Goal: Task Accomplishment & Management: Complete application form

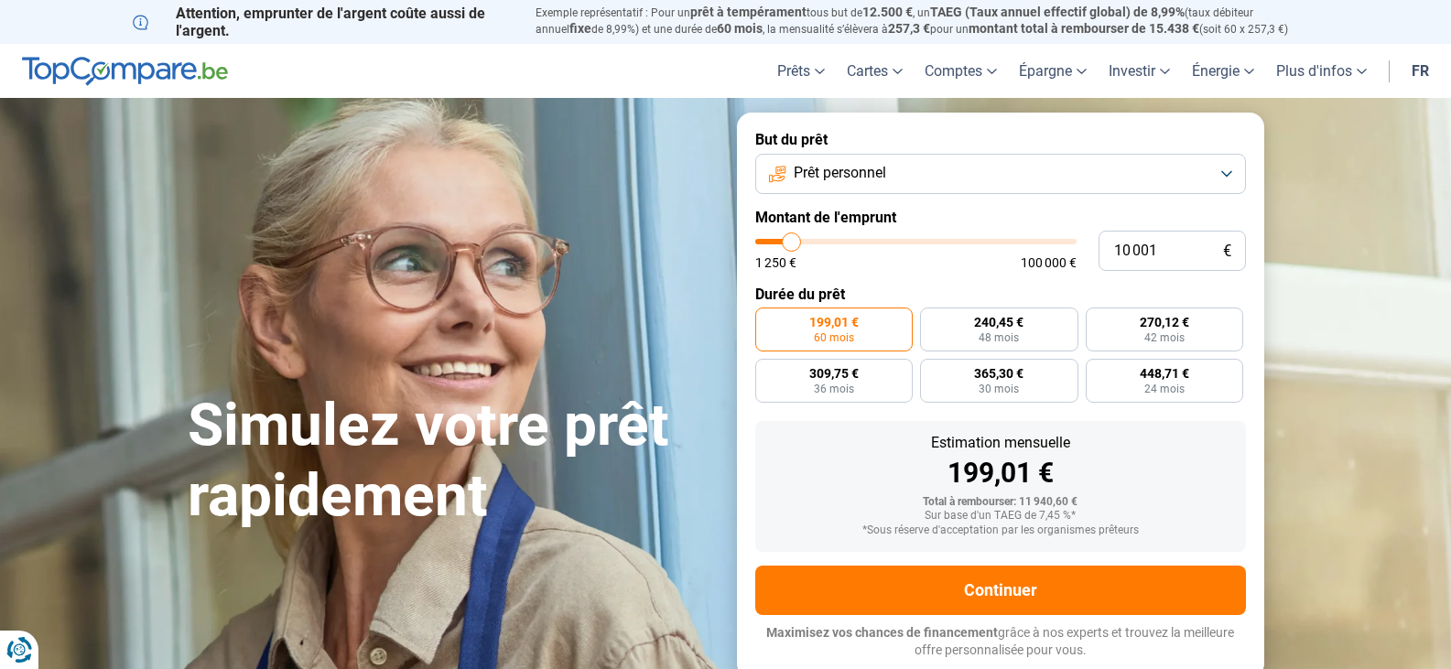
type input "11 250"
type input "11250"
type input "13 250"
type input "13250"
type input "15 500"
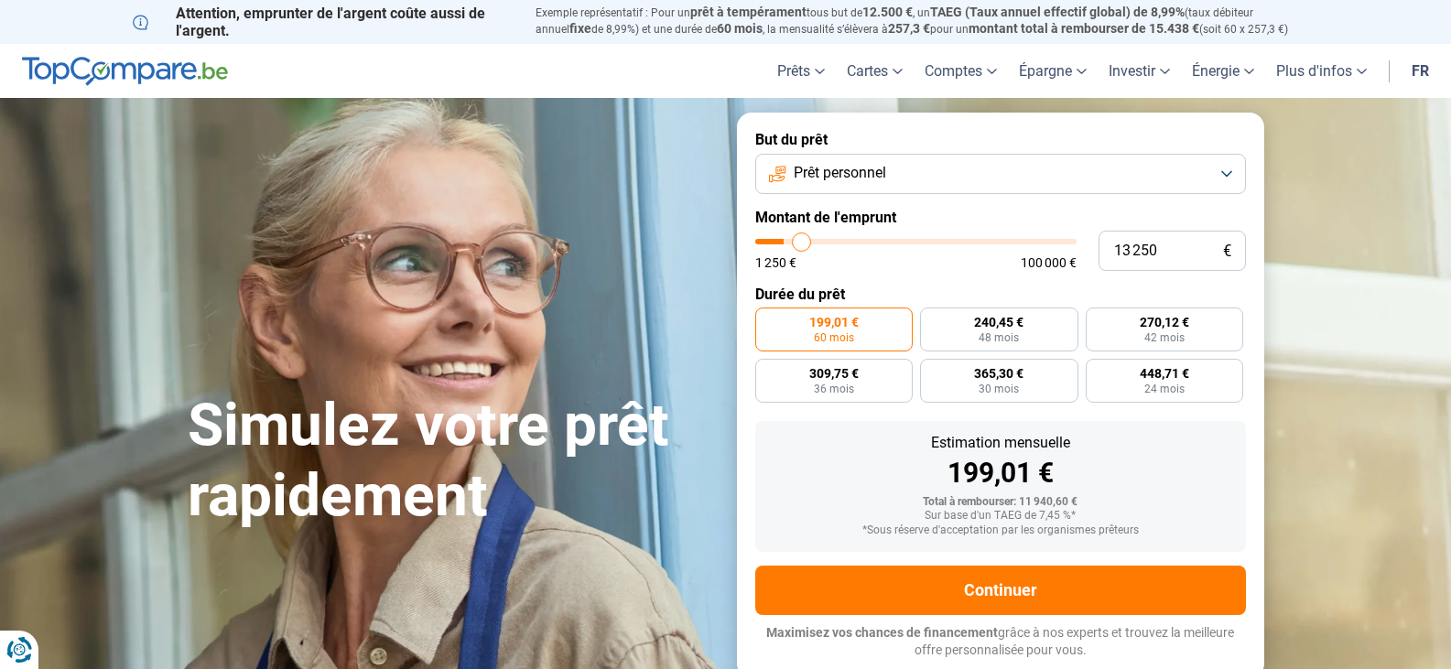
type input "15500"
type input "17 750"
type input "17750"
type input "19 750"
type input "19750"
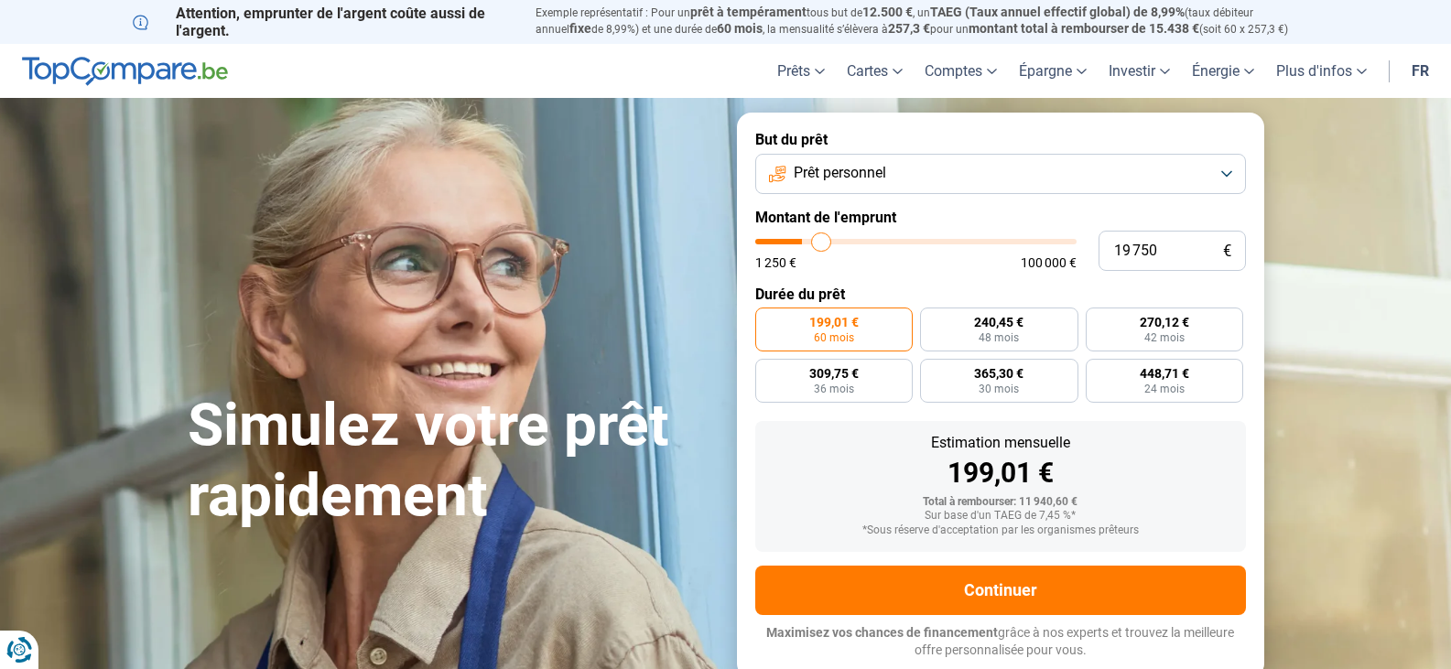
type input "21 250"
type input "21250"
type input "21 500"
type input "21500"
type input "21 750"
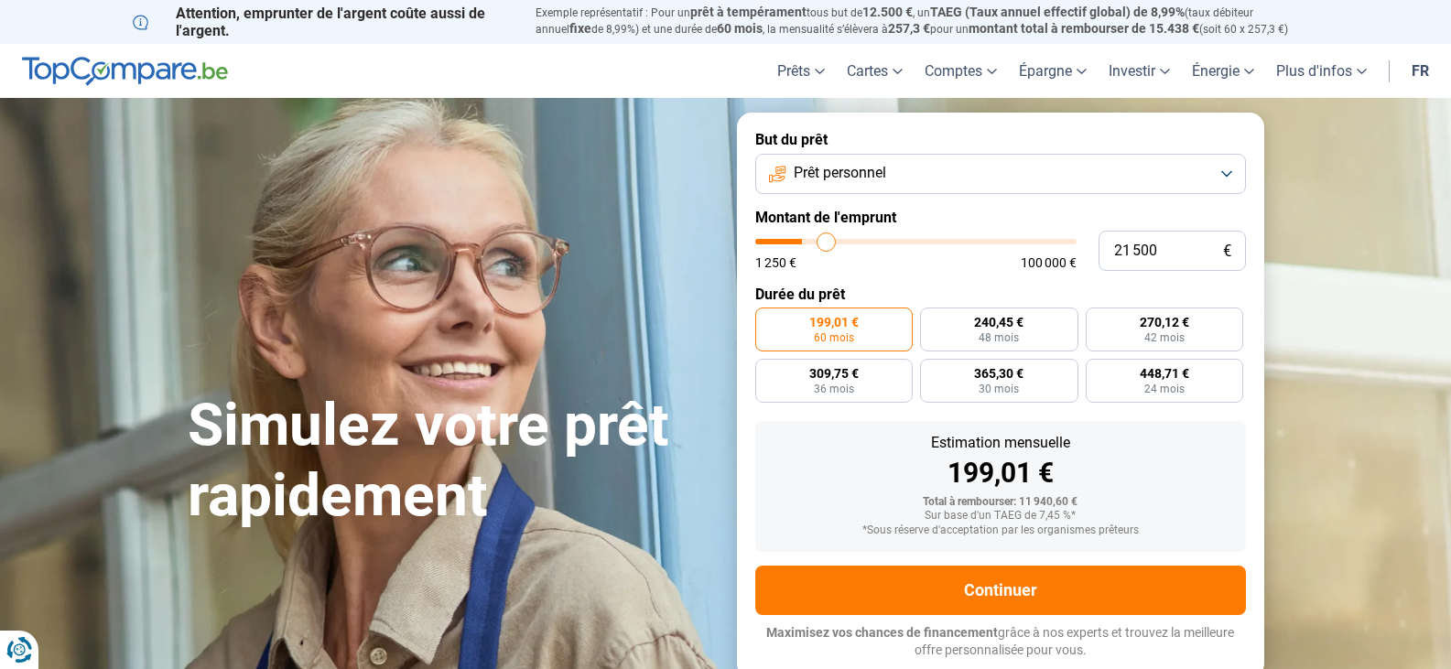
type input "21750"
type input "22 000"
type input "22000"
type input "22 750"
type input "22750"
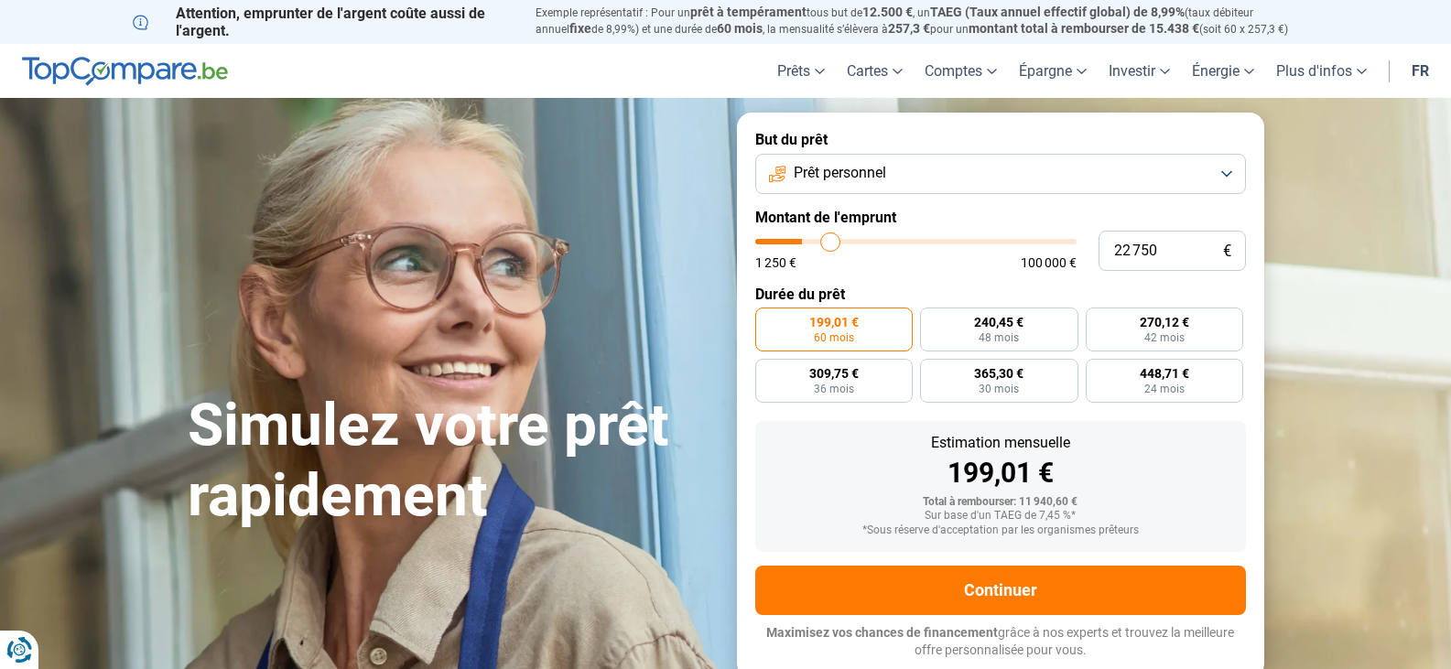
type input "23 250"
type input "23250"
type input "23 750"
type input "23750"
type input "24 750"
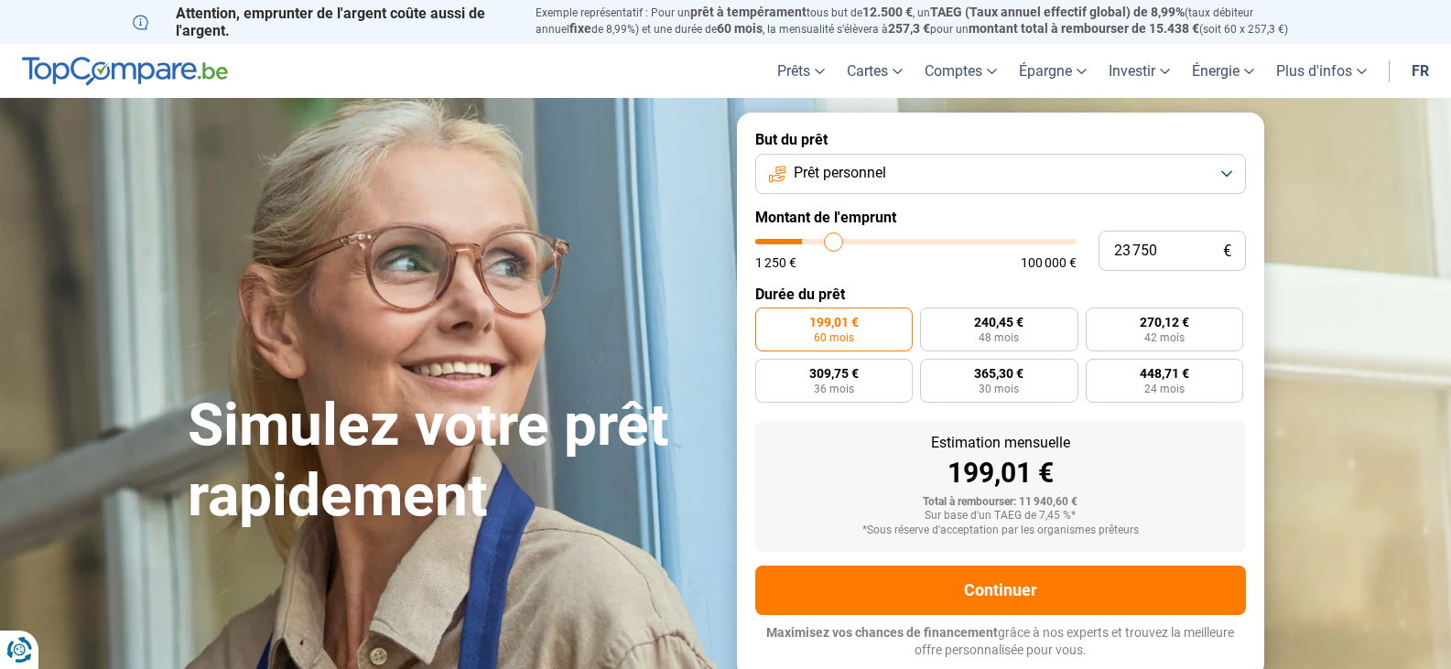
type input "24750"
type input "25 250"
type input "25250"
type input "25 750"
type input "25750"
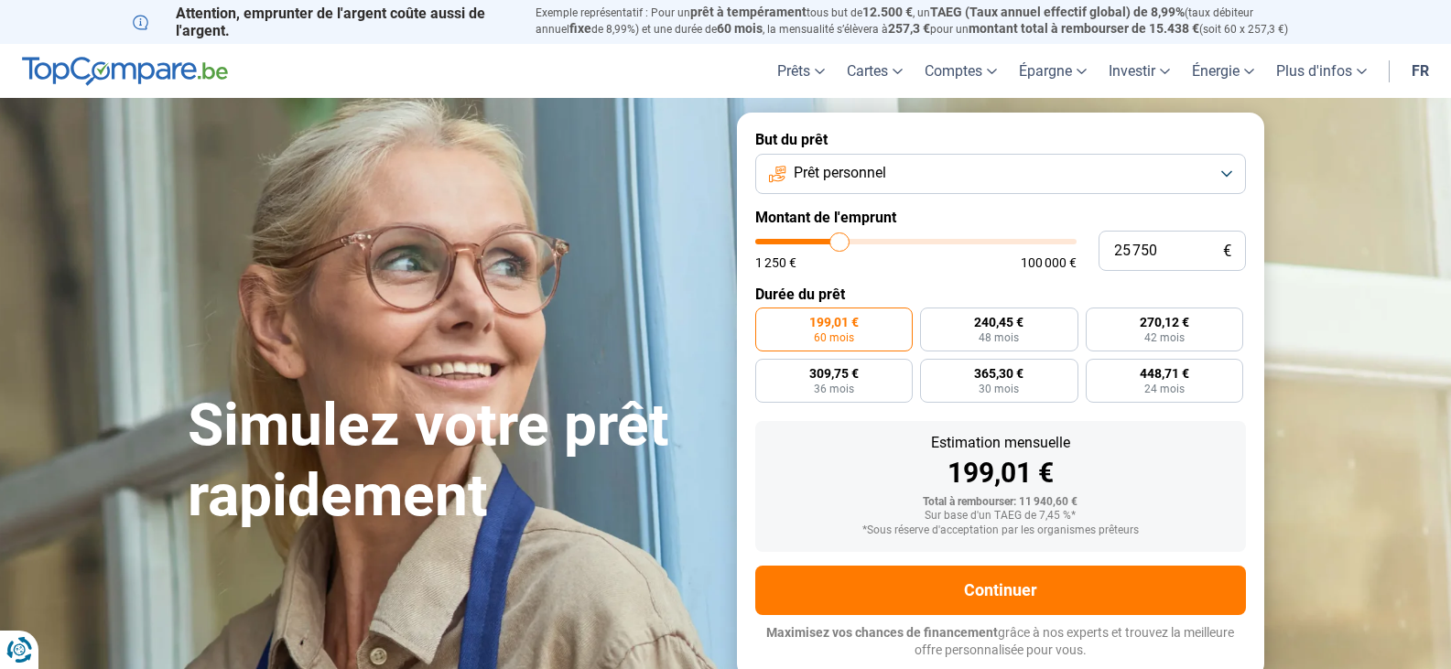
type input "26 000"
type input "26000"
type input "26 250"
type input "26250"
type input "26 500"
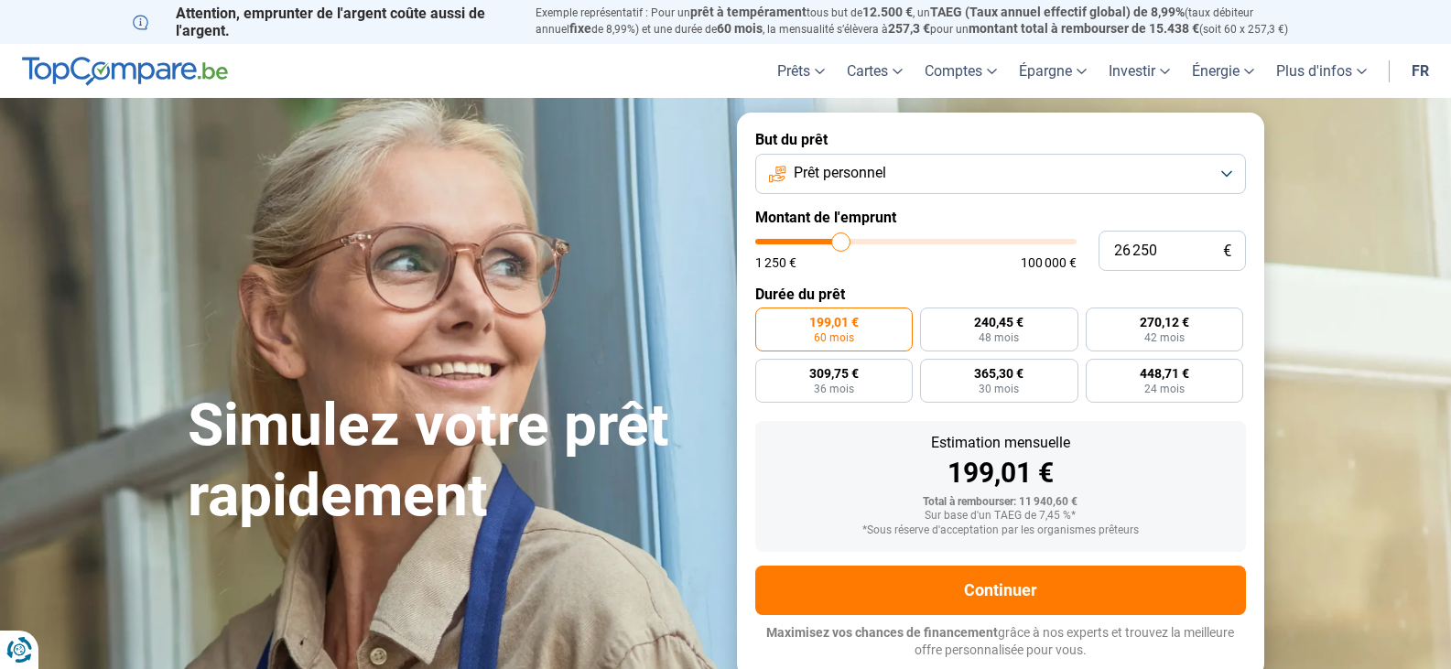
type input "26500"
type input "26 750"
type input "26750"
type input "27 500"
type input "27500"
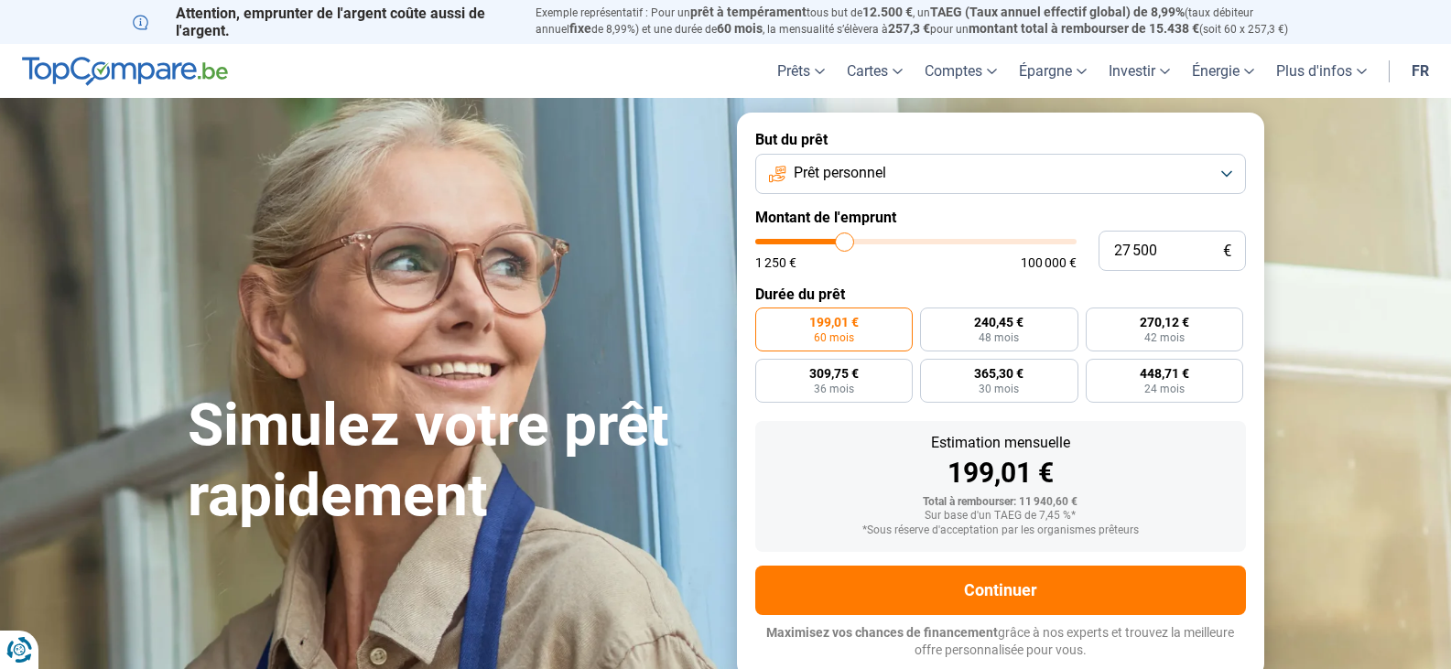
type input "28 000"
type input "28000"
type input "28 250"
type input "28250"
type input "28 750"
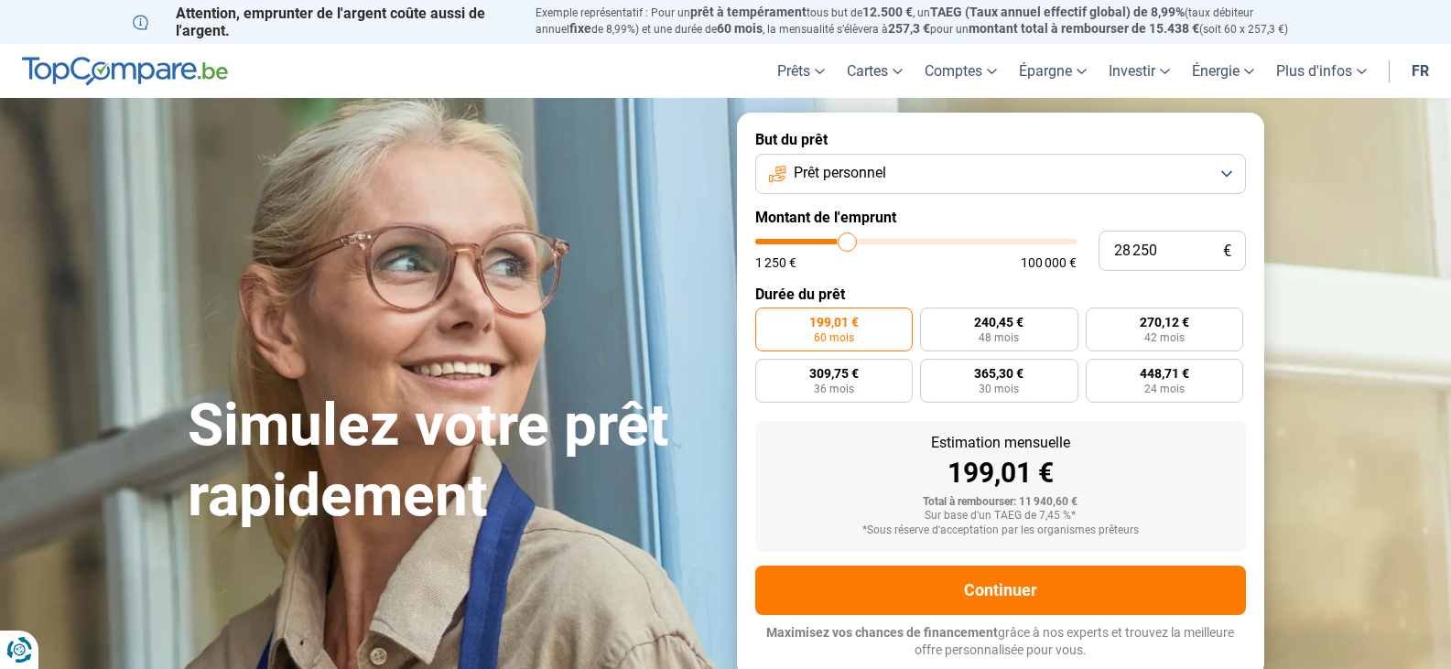
type input "28750"
type input "29 000"
type input "29000"
type input "29 250"
type input "29250"
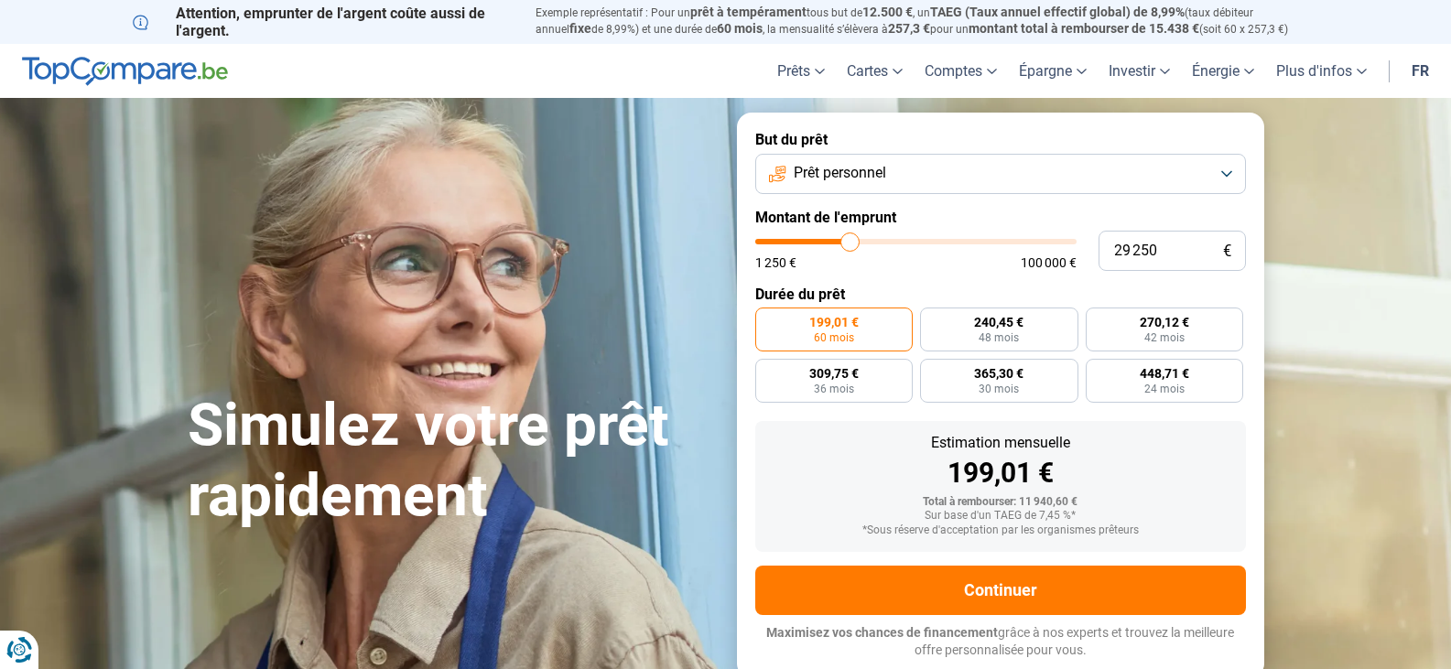
type input "29 500"
type input "29500"
type input "29 750"
type input "29750"
type input "30 250"
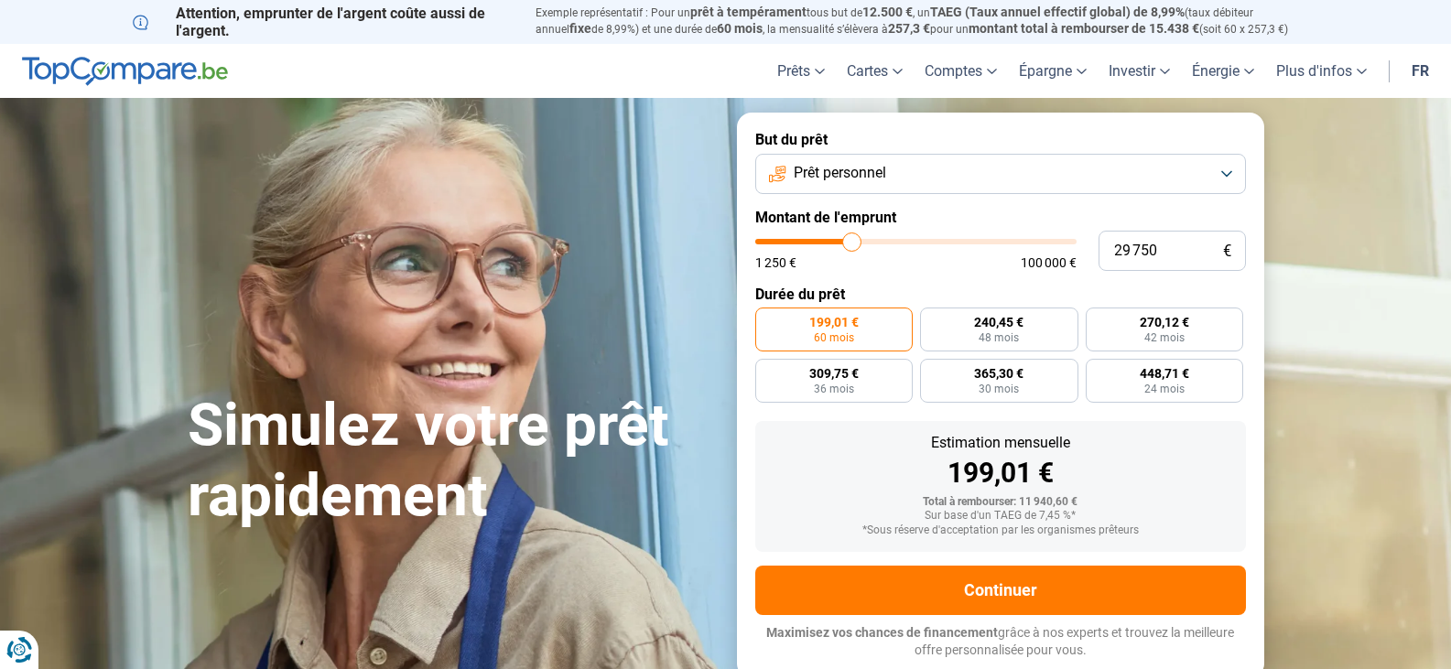
type input "30250"
type input "30 500"
type input "30500"
type input "31 000"
type input "31000"
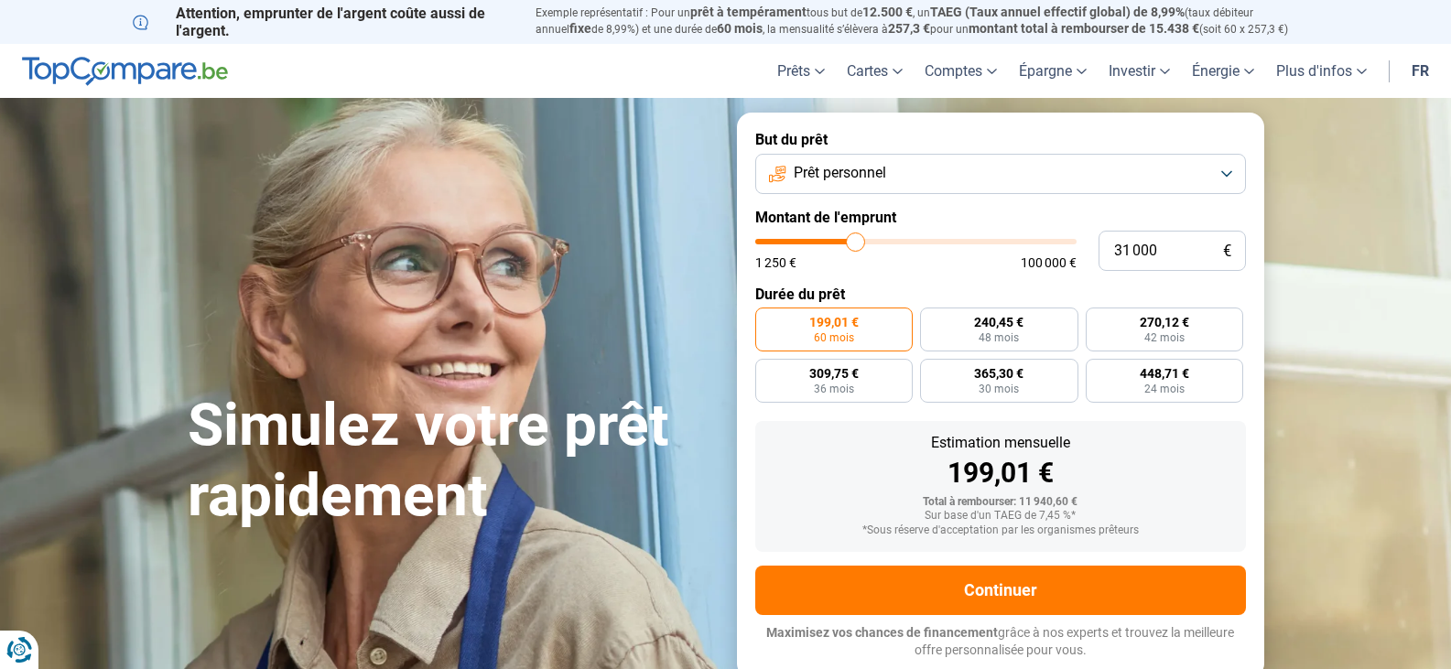
type input "31 250"
type input "31250"
type input "31 750"
type input "31750"
type input "32 000"
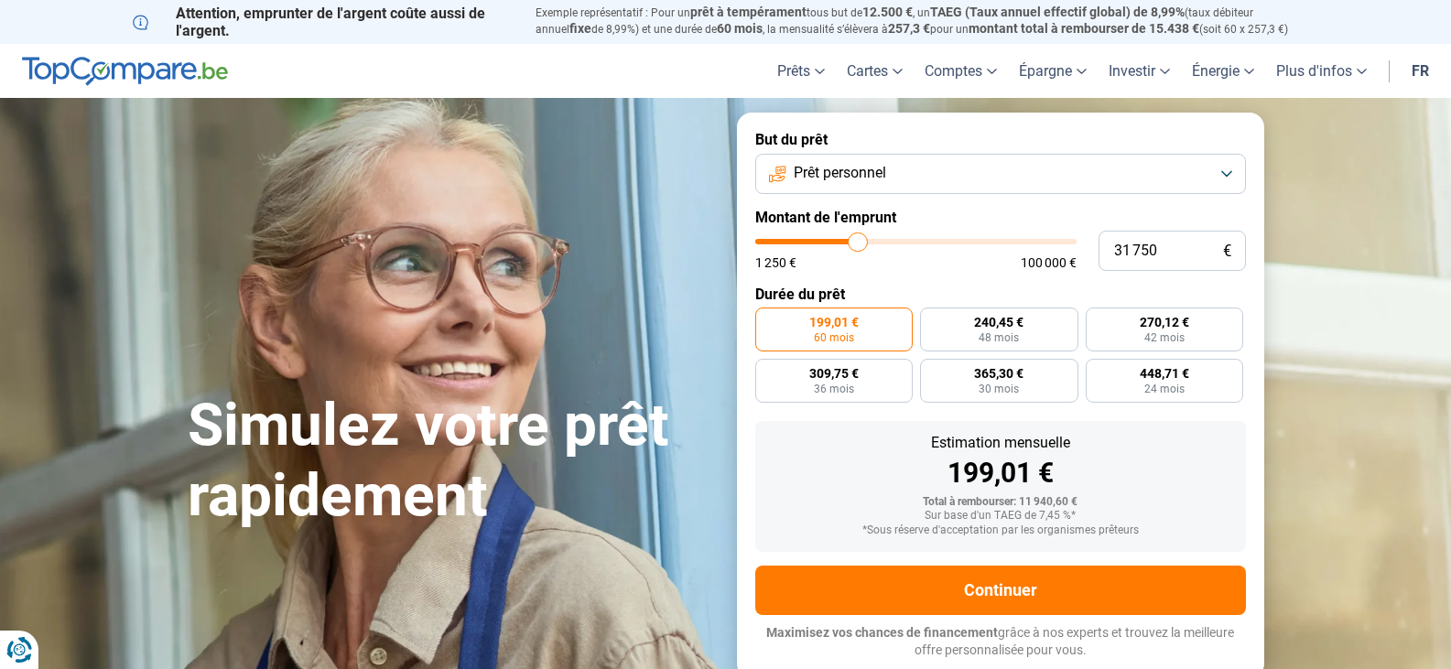
type input "32000"
type input "32 250"
type input "32250"
type input "32 500"
type input "32500"
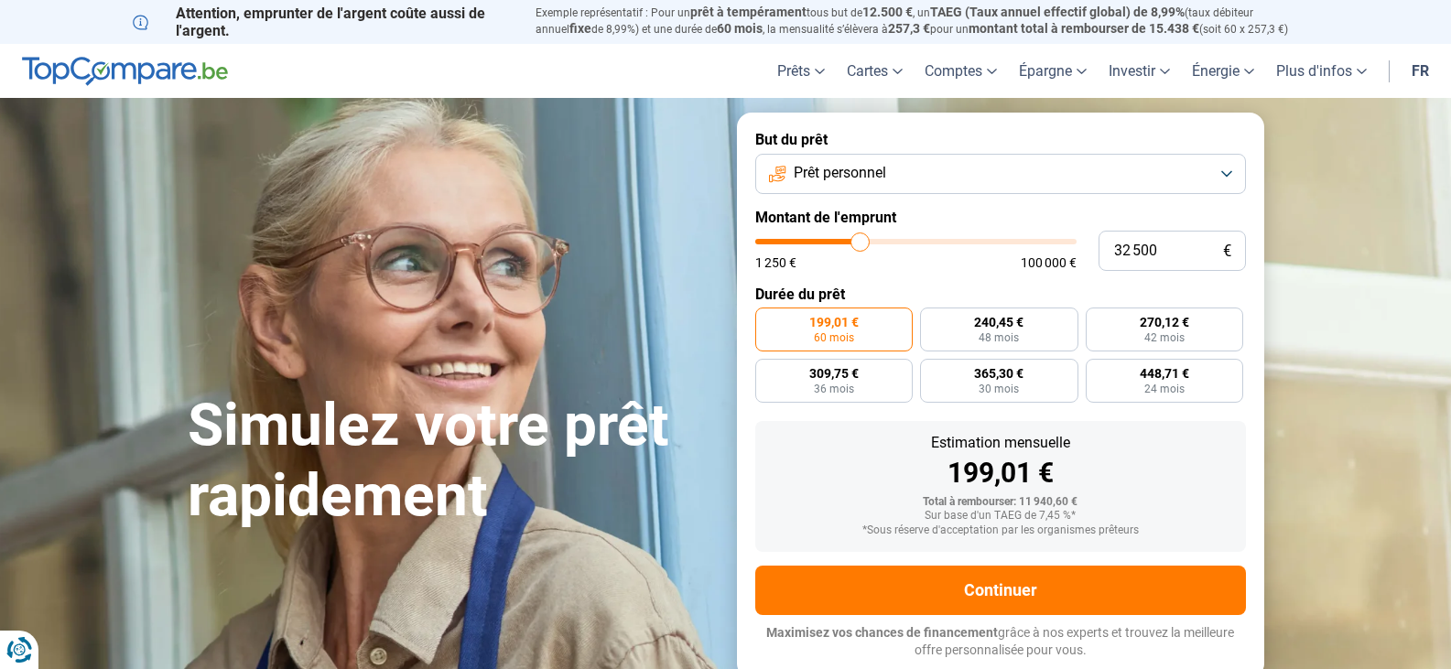
type input "32 750"
type input "32750"
type input "32 500"
type input "32500"
type input "32 000"
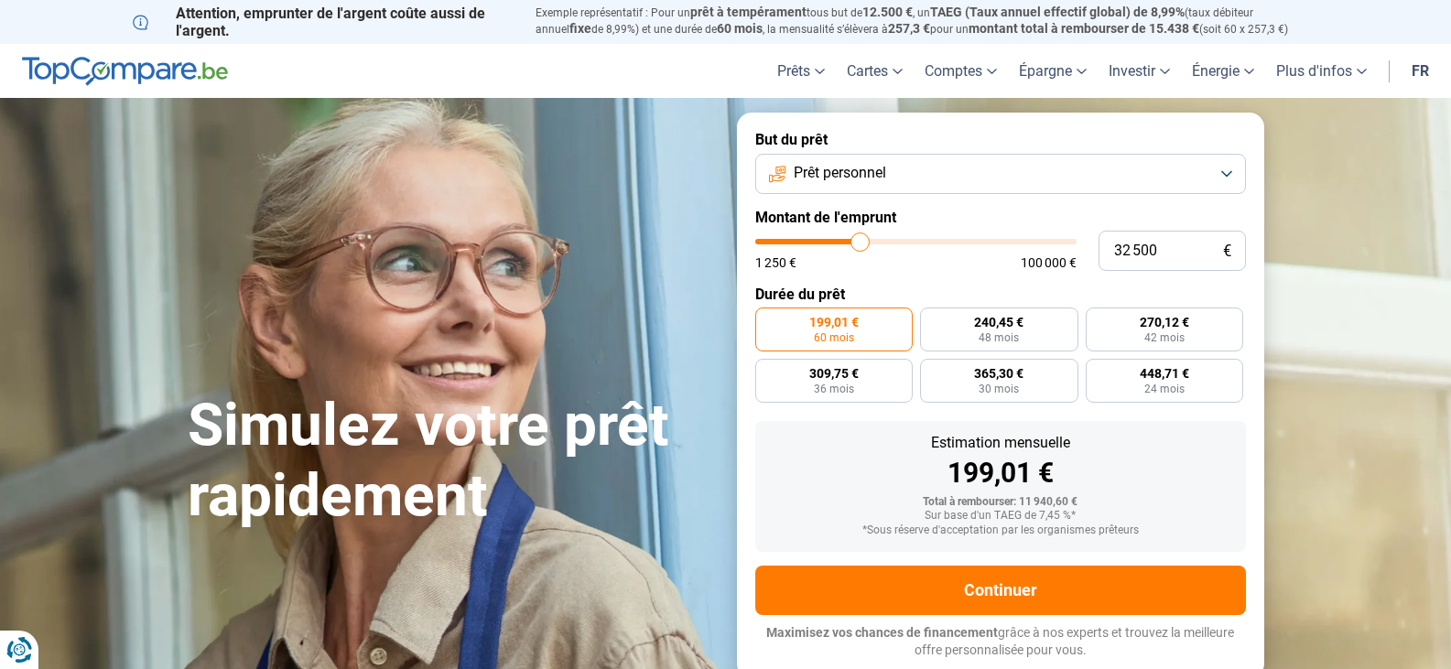
type input "32000"
type input "31 750"
type input "31750"
type input "31 250"
type input "31250"
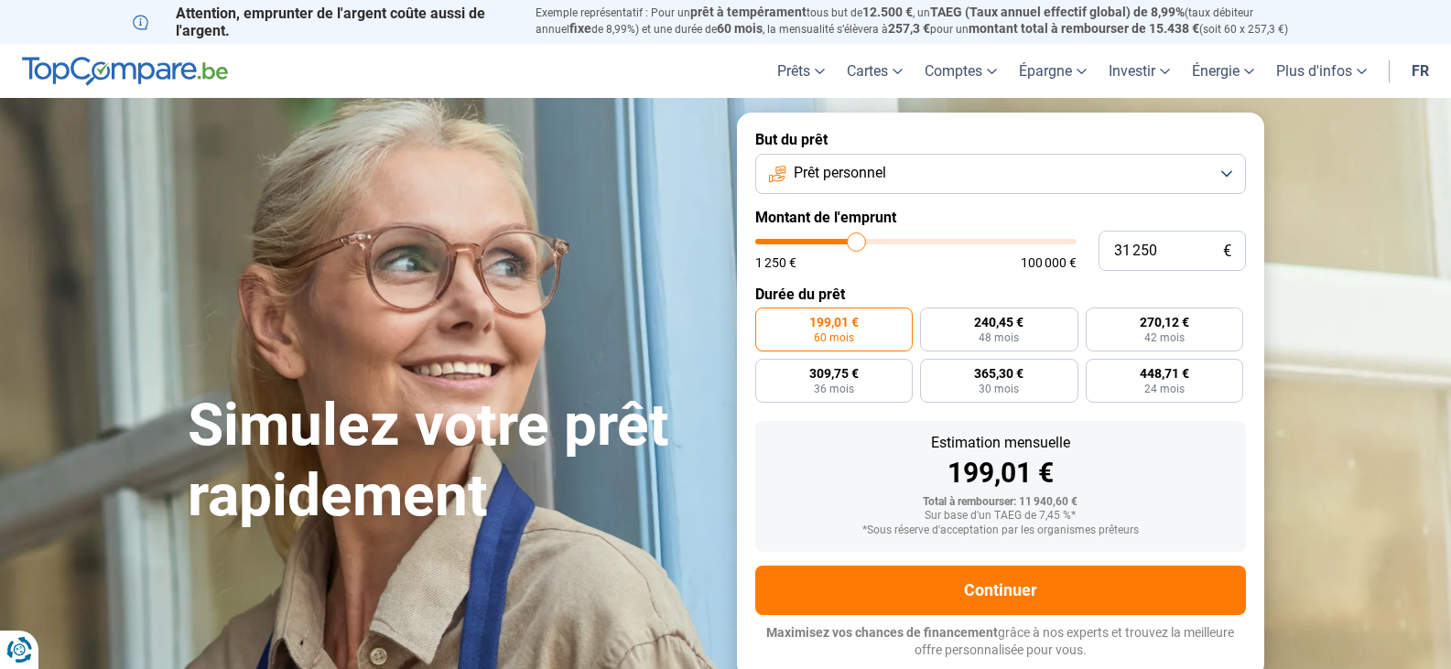
type input "31 000"
type input "31000"
type input "30 750"
type input "30750"
type input "30 500"
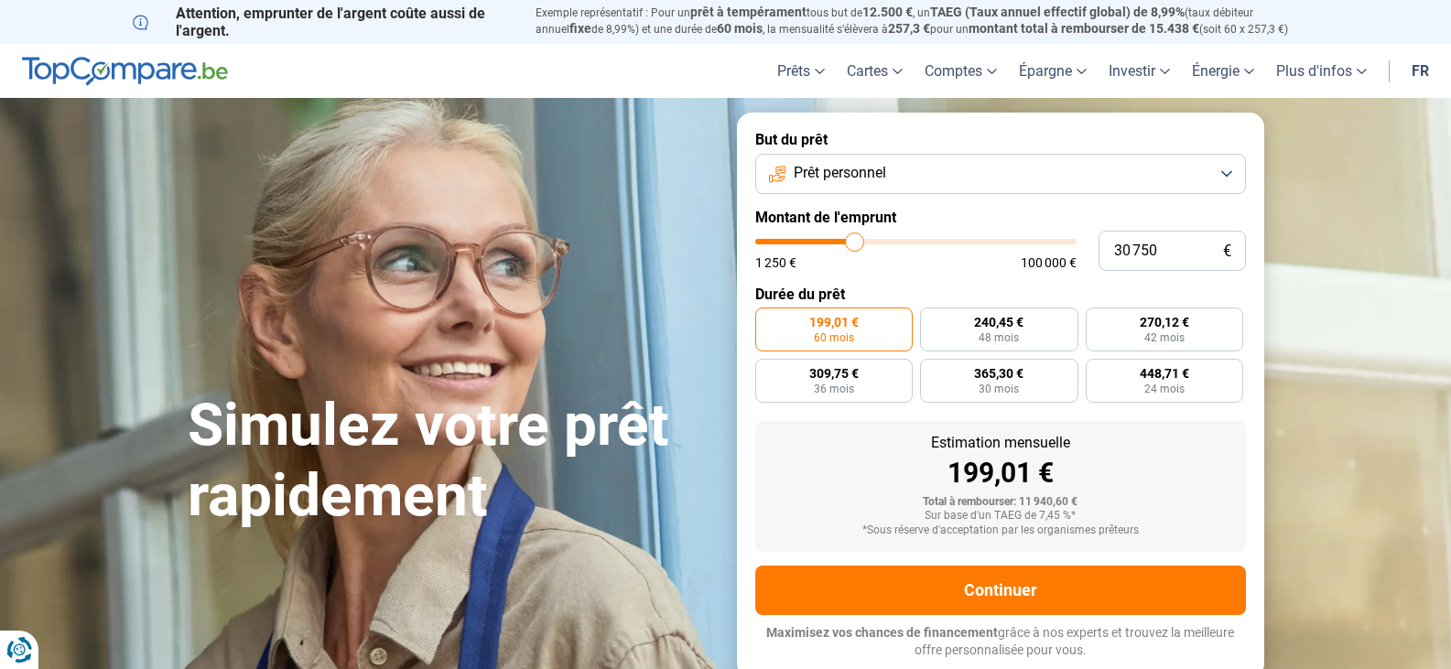
type input "30500"
type input "30 250"
type input "30250"
type input "29 750"
type input "29750"
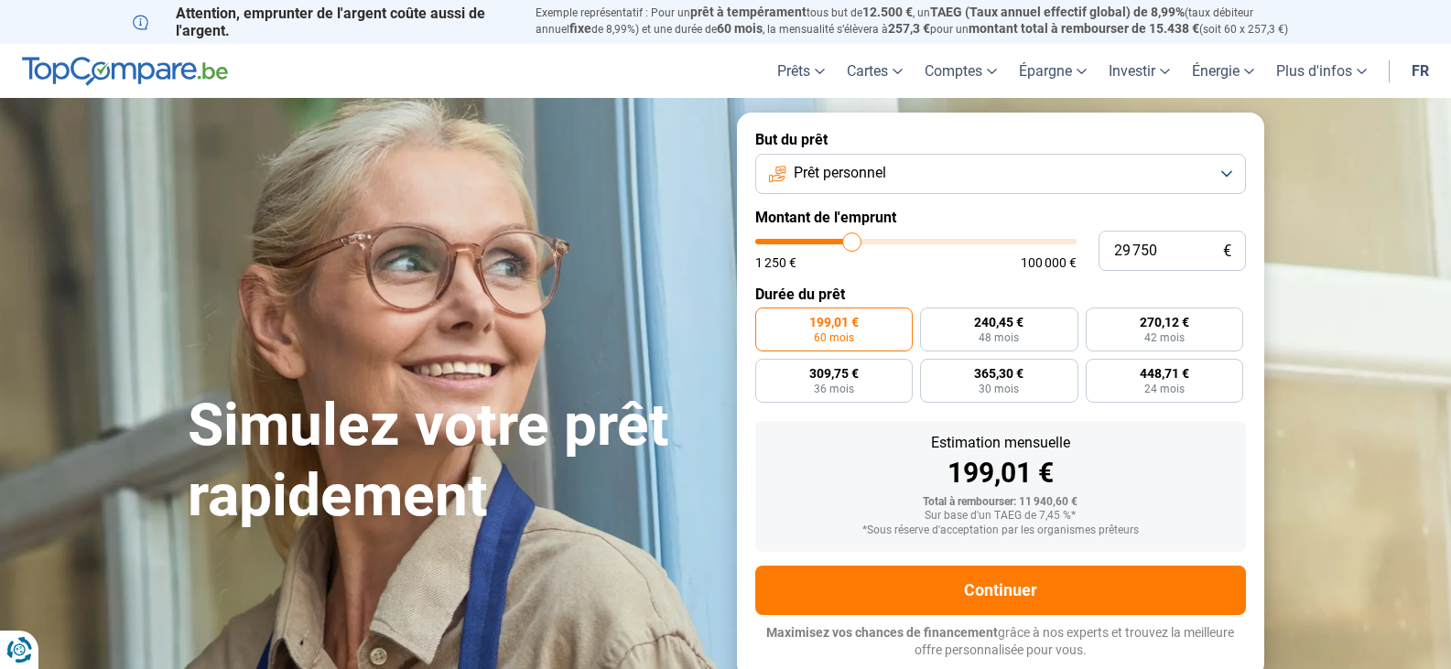
type input "30 500"
type input "30500"
type input "31 250"
type input "31250"
type input "31 750"
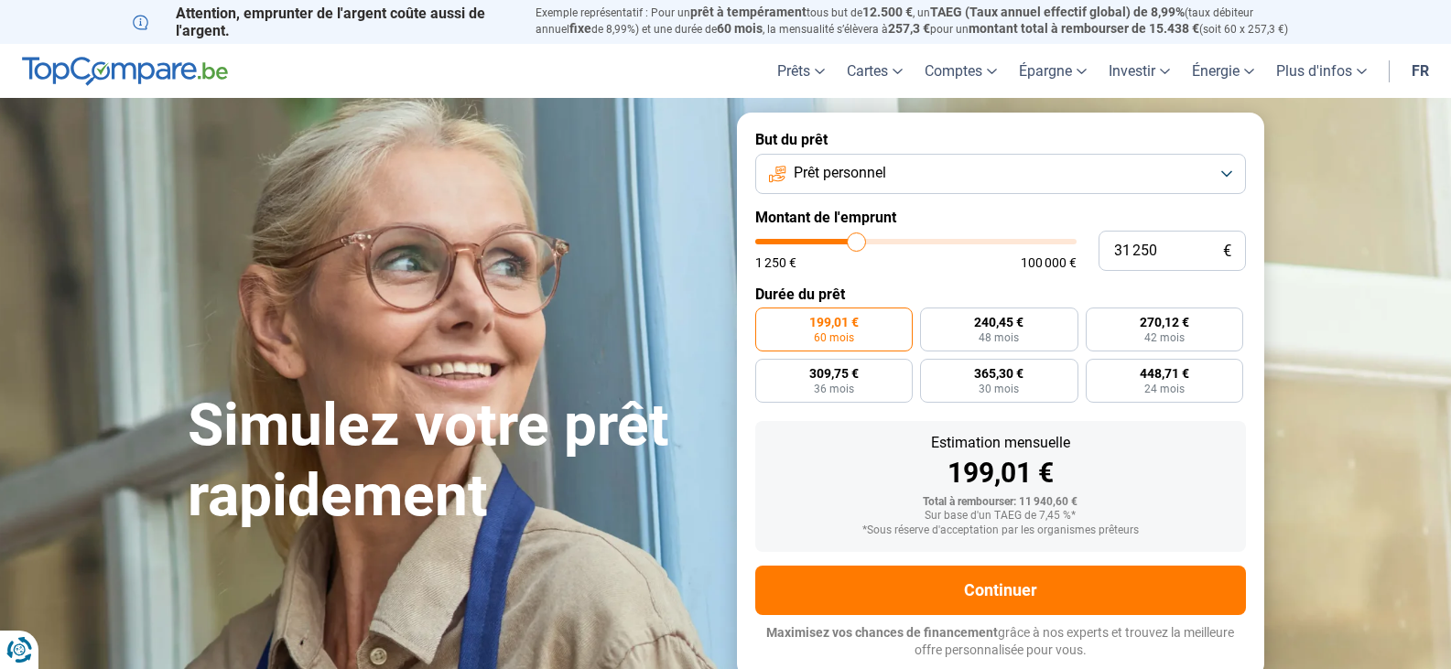
type input "31750"
type input "32 000"
drag, startPoint x: 808, startPoint y: 246, endPoint x: 858, endPoint y: 254, distance: 51.0
type input "32000"
click at [858, 244] on input "range" at bounding box center [915, 241] width 321 height 5
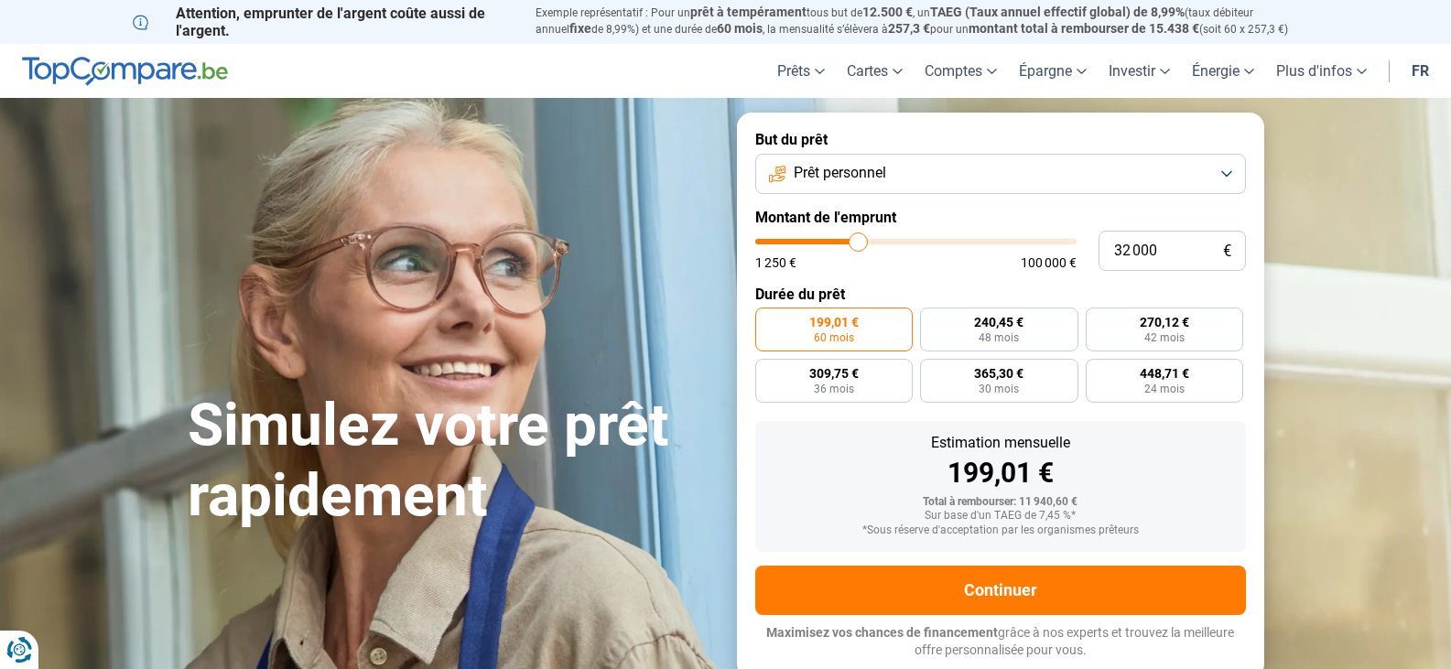
radio input "false"
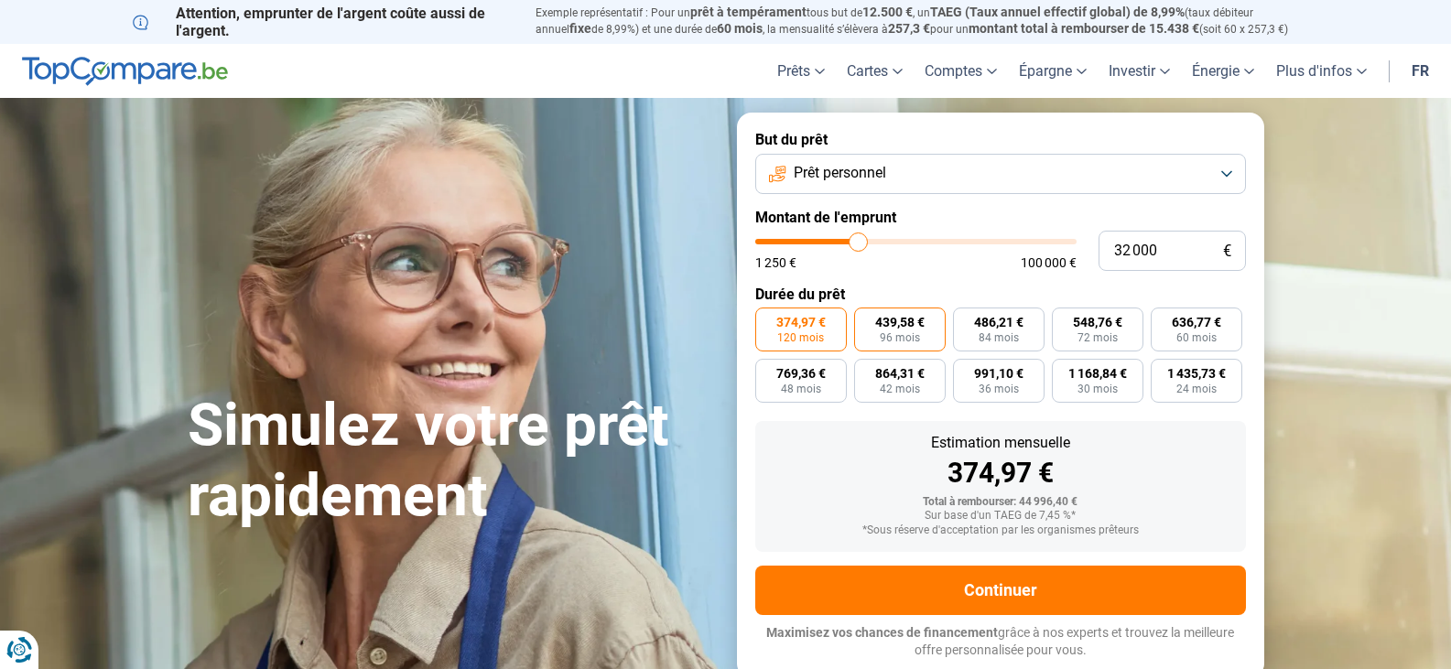
click at [887, 338] on span "96 mois" at bounding box center [900, 337] width 40 height 11
click at [866, 319] on input "439,58 € 96 mois" at bounding box center [860, 314] width 12 height 12
radio input "true"
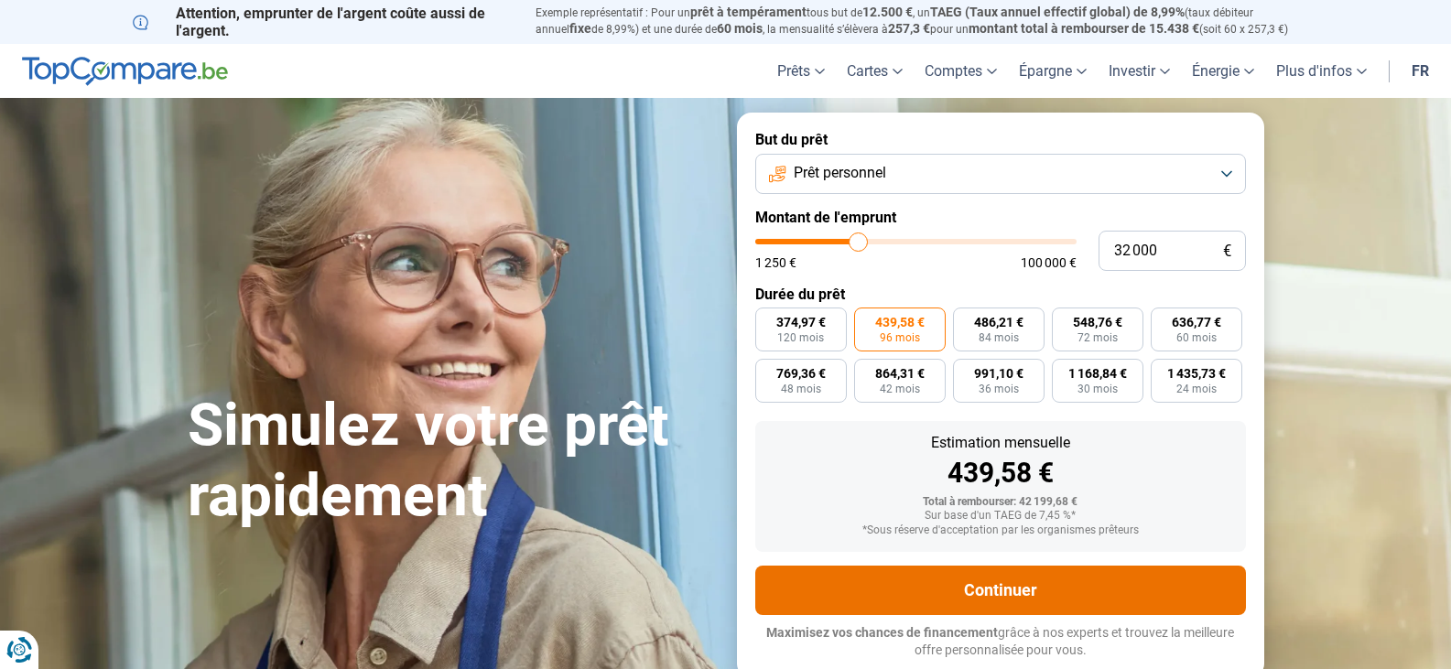
click at [1023, 584] on button "Continuer" at bounding box center [1000, 590] width 491 height 49
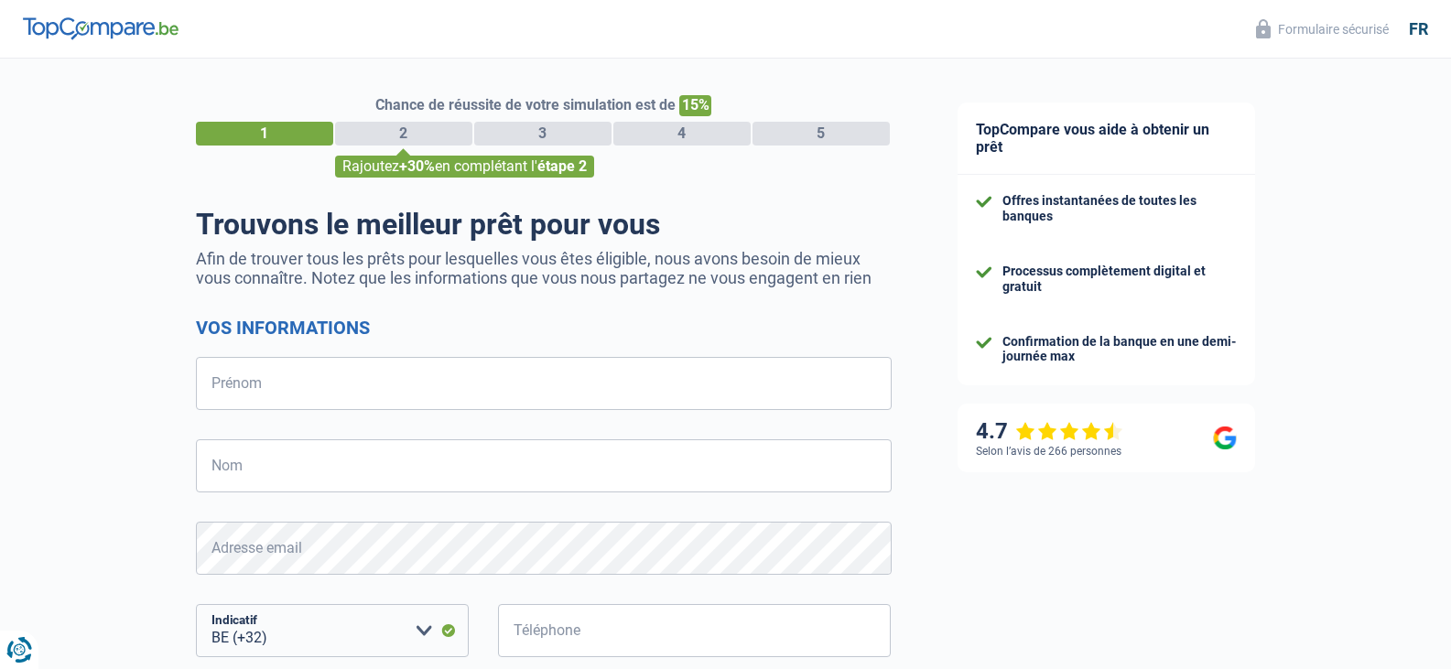
select select "32"
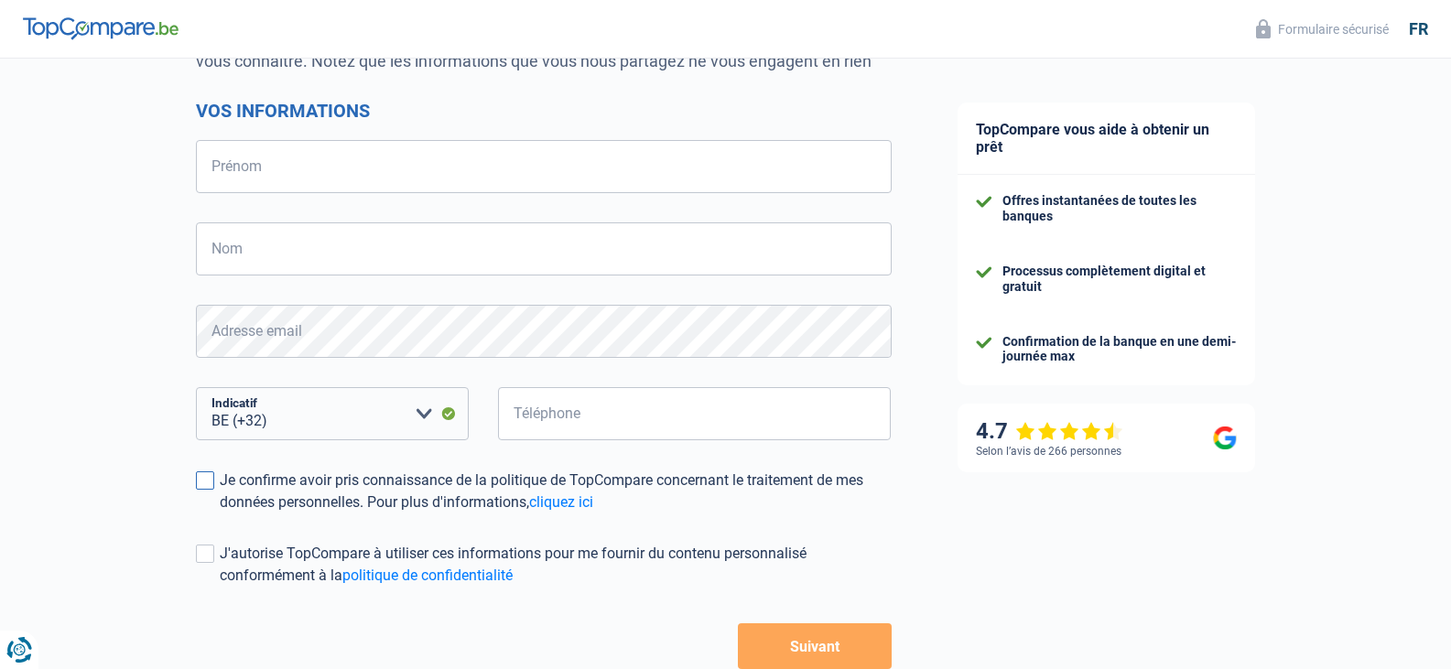
scroll to position [275, 0]
